Goal: Information Seeking & Learning: Find specific fact

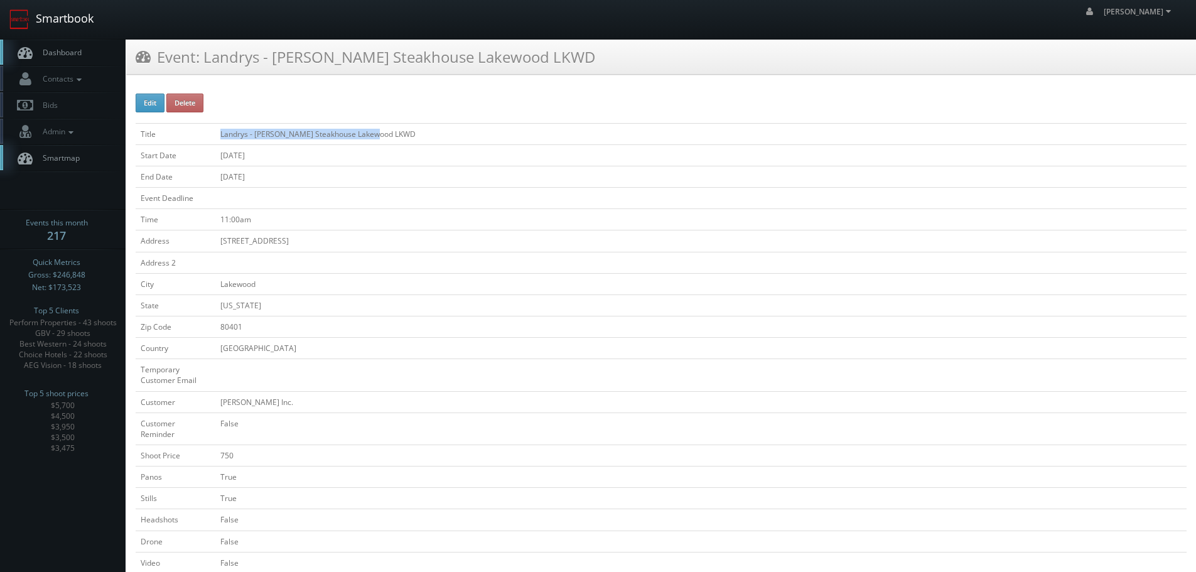
click at [82, 19] on link "Smartbook" at bounding box center [51, 19] width 103 height 39
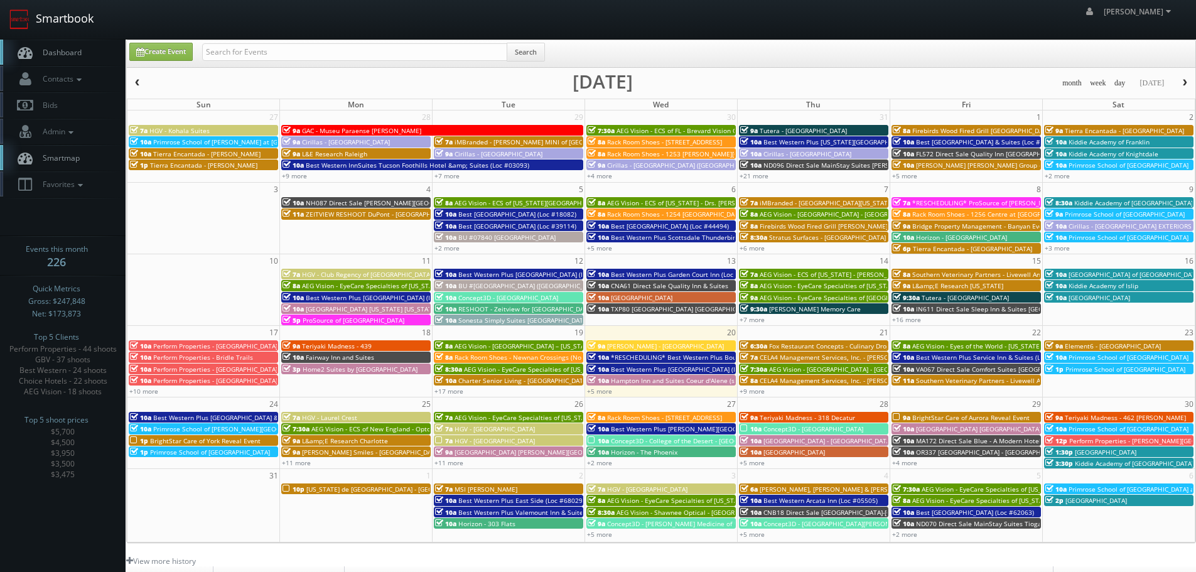
click at [93, 21] on link "Smartbook" at bounding box center [51, 19] width 103 height 39
click at [441, 392] on link "+17 more" at bounding box center [449, 391] width 29 height 9
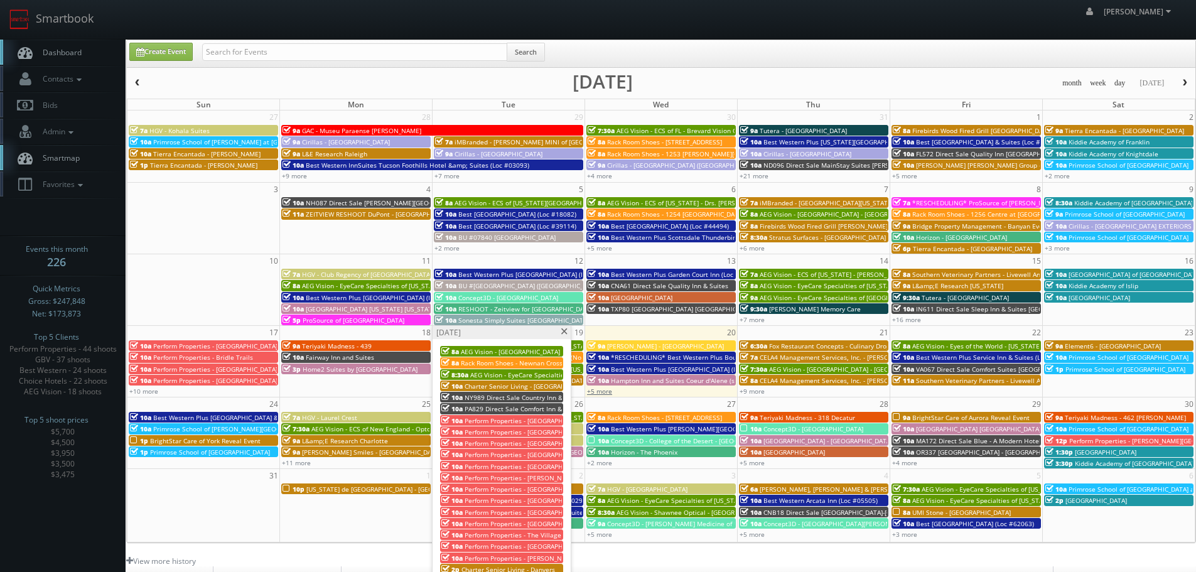
click at [606, 389] on link "+5 more" at bounding box center [599, 391] width 25 height 9
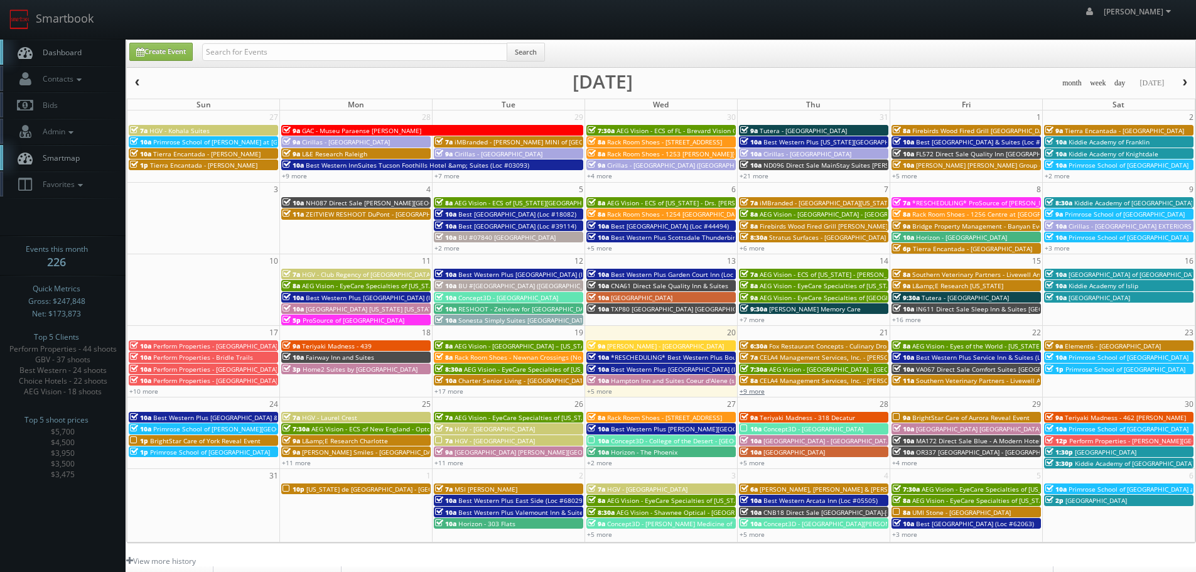
click at [744, 393] on link "+9 more" at bounding box center [752, 391] width 25 height 9
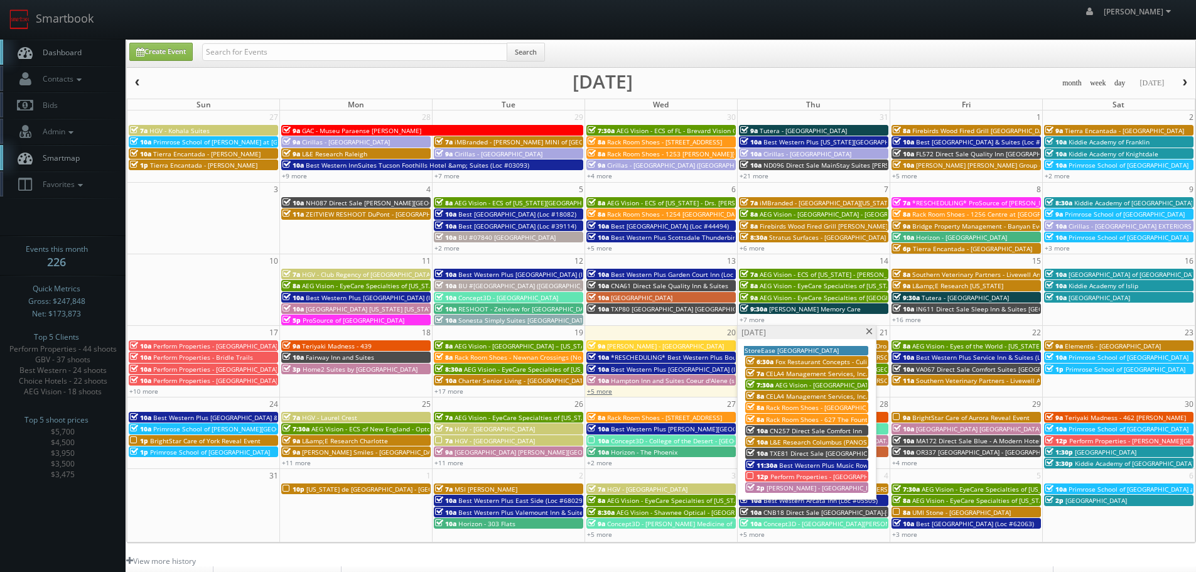
click at [608, 391] on link "+5 more" at bounding box center [599, 391] width 25 height 9
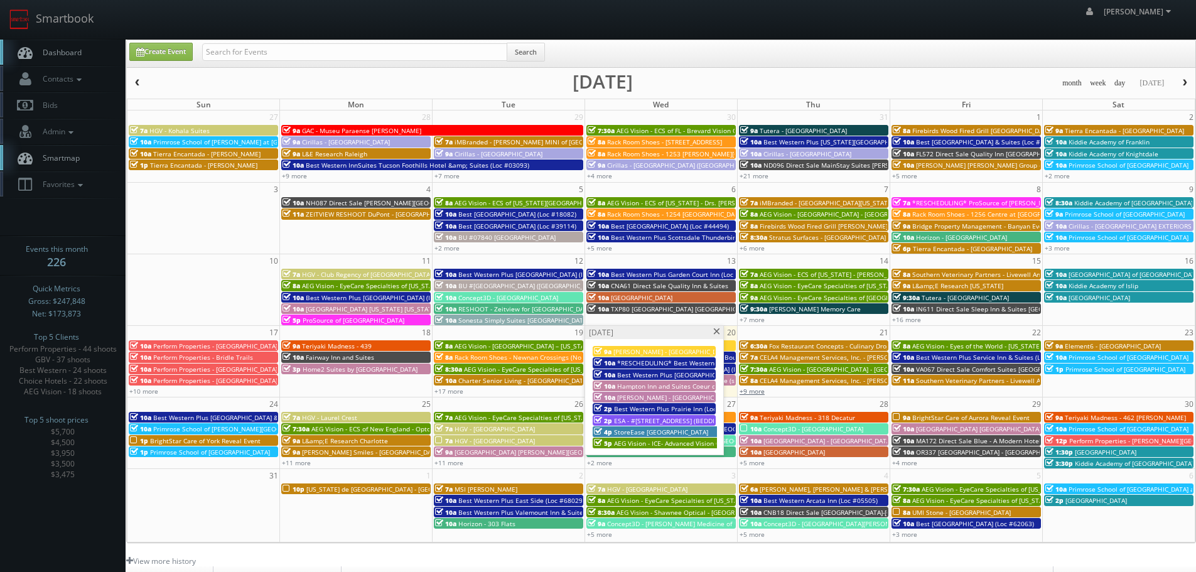
click at [760, 389] on link "+9 more" at bounding box center [752, 391] width 25 height 9
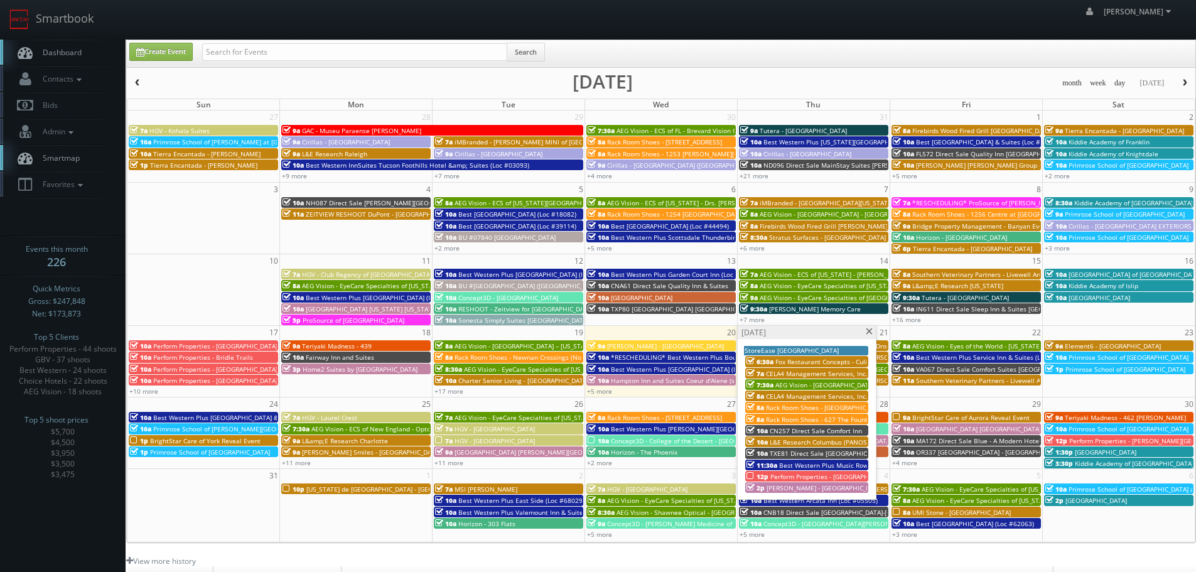
click at [868, 332] on span at bounding box center [869, 331] width 8 height 7
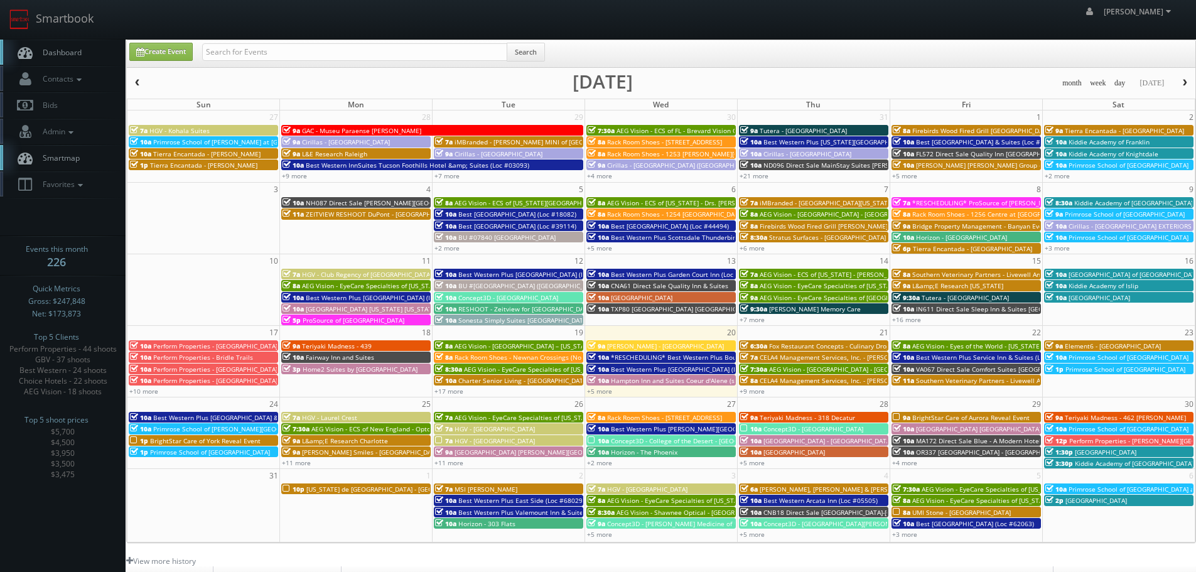
click at [804, 346] on span "Fox Restaurant Concepts - Culinary Dropout" at bounding box center [834, 346] width 131 height 9
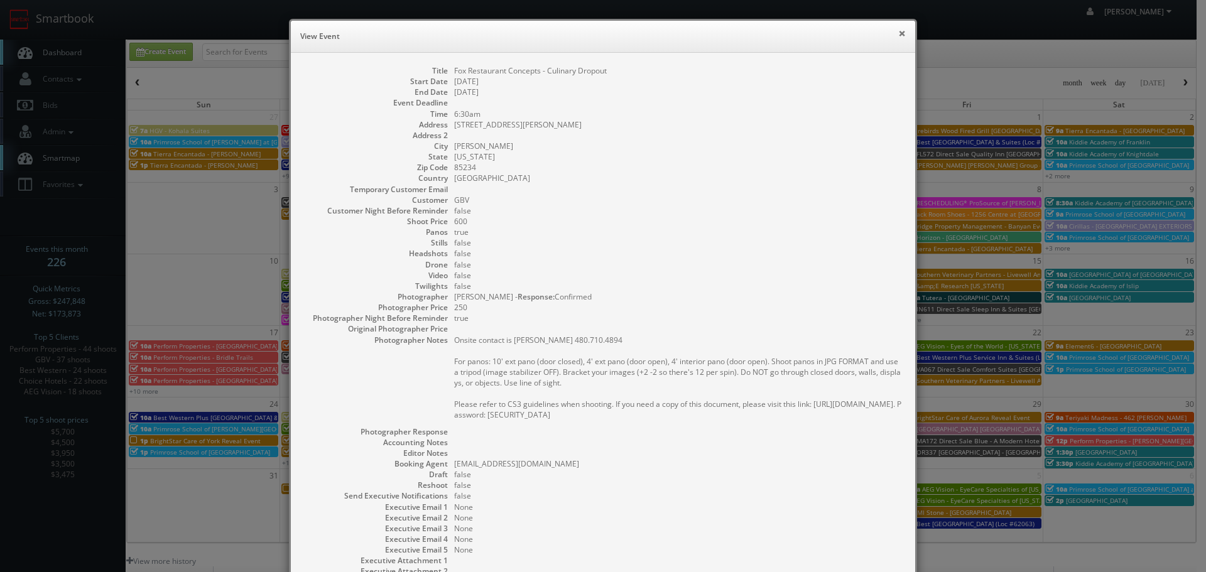
click at [898, 34] on button "×" at bounding box center [902, 33] width 8 height 9
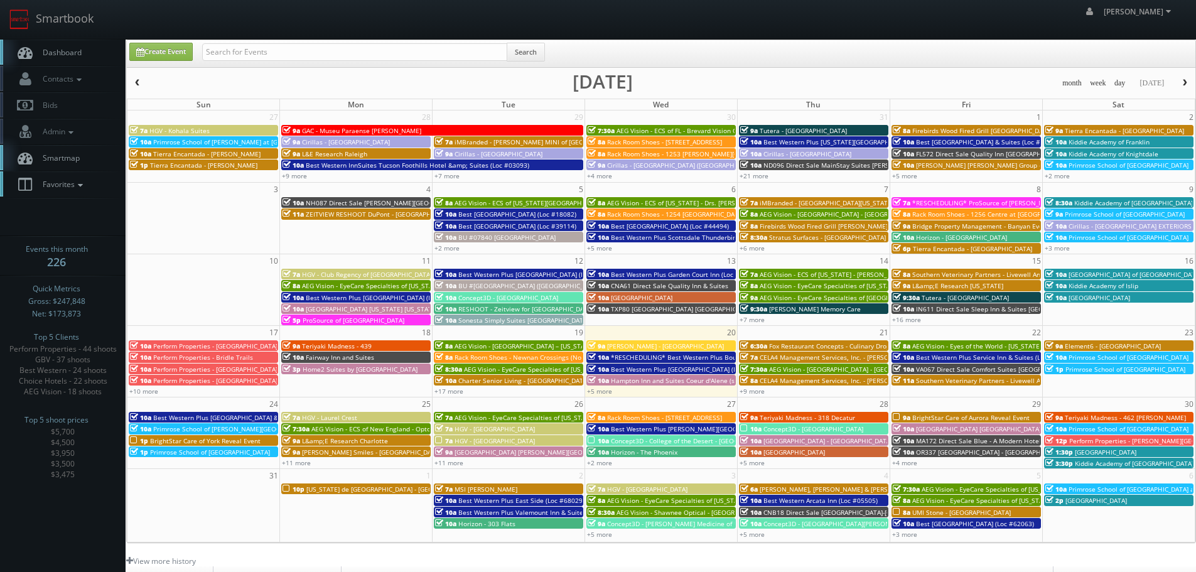
click at [61, 184] on span "Favorites" at bounding box center [61, 184] width 50 height 11
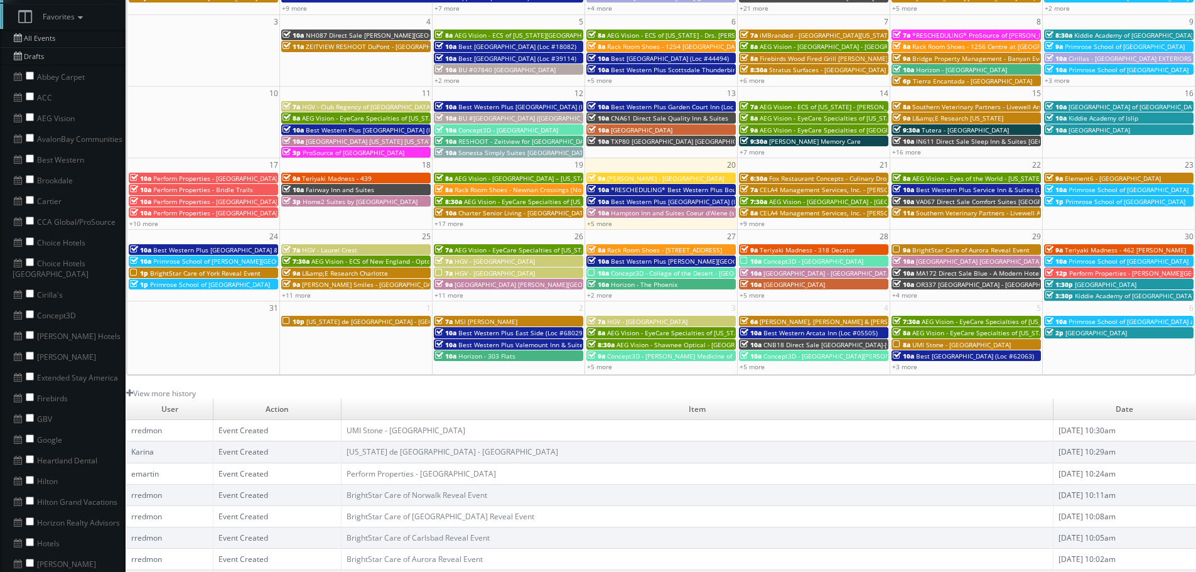
scroll to position [188, 0]
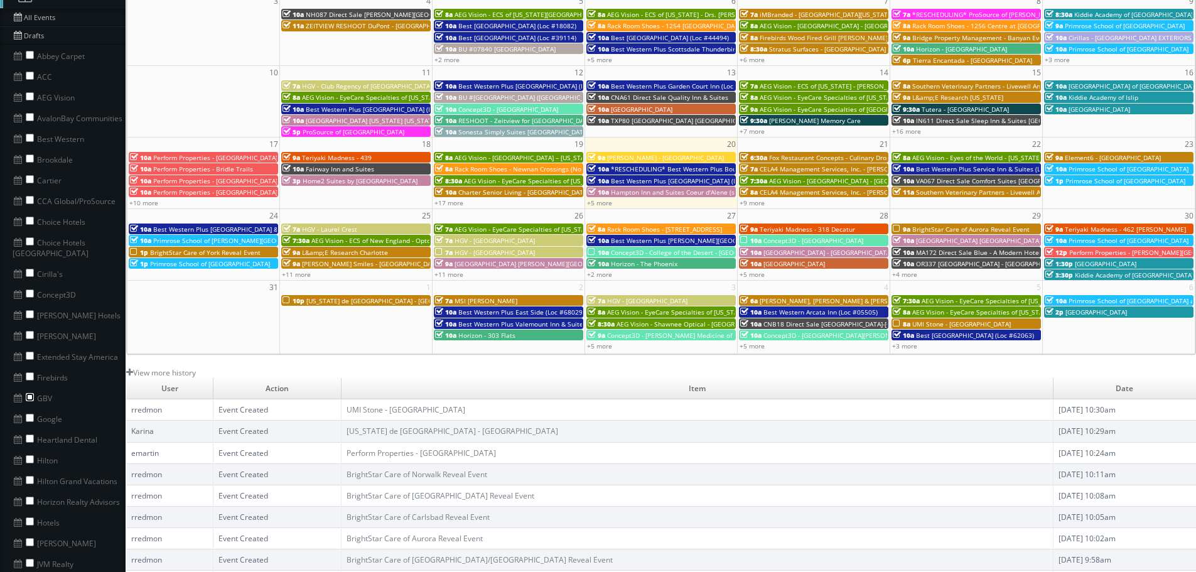
click at [29, 393] on input "checkbox" at bounding box center [30, 397] width 8 height 8
checkbox input "true"
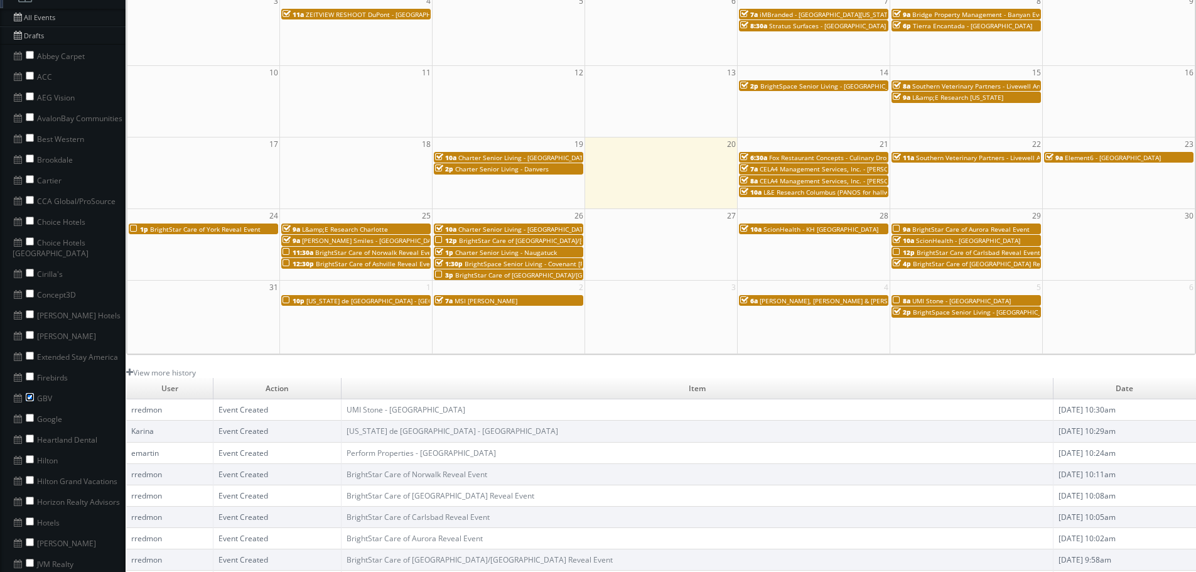
scroll to position [0, 0]
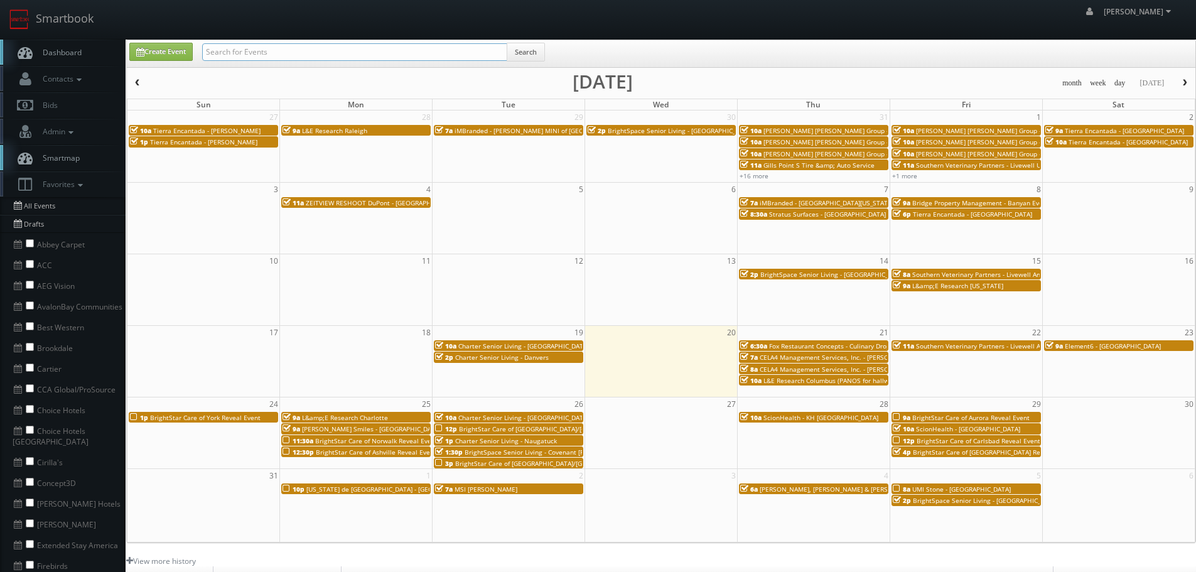
click at [235, 51] on input "text" at bounding box center [354, 52] width 305 height 18
type input "21st century"
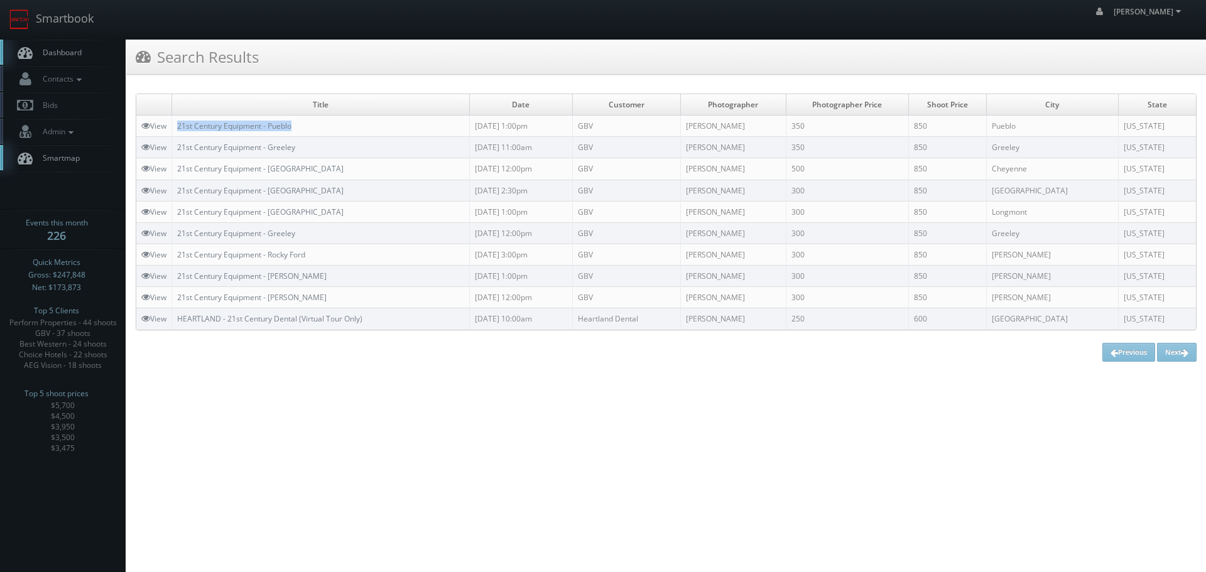
copy link "21st Century Equipment - Pueblo"
drag, startPoint x: 318, startPoint y: 126, endPoint x: 175, endPoint y: 127, distance: 143.2
click at [175, 127] on td "21st Century Equipment - Pueblo" at bounding box center [321, 126] width 298 height 21
copy link "21st Century Equipment - Greeley"
drag, startPoint x: 306, startPoint y: 146, endPoint x: 180, endPoint y: 149, distance: 125.6
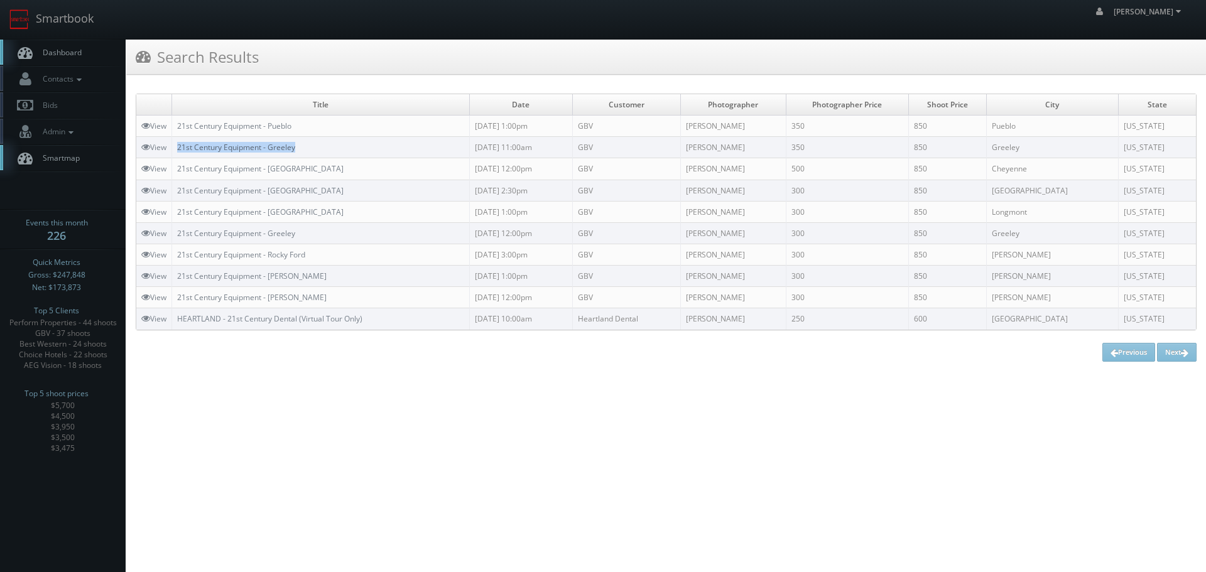
click at [180, 149] on td "21st Century Equipment - Greeley" at bounding box center [321, 147] width 298 height 21
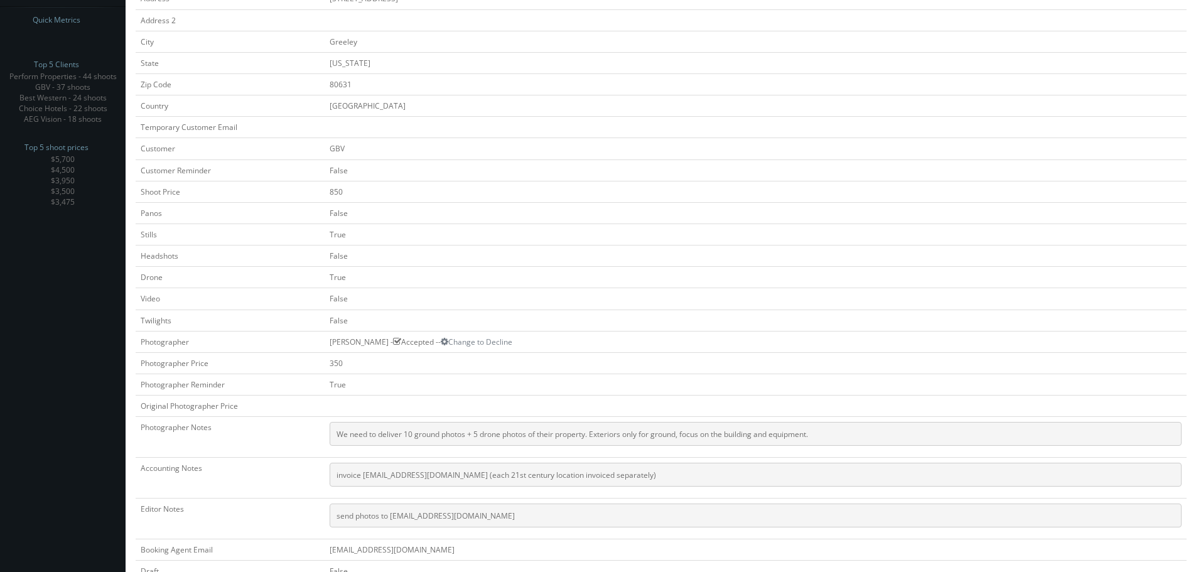
scroll to position [251, 0]
